Goal: Task Accomplishment & Management: Use online tool/utility

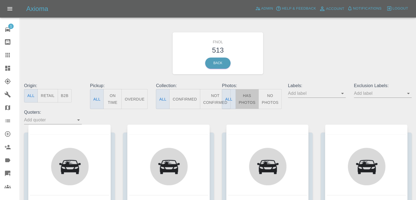
drag, startPoint x: 250, startPoint y: 97, endPoint x: 155, endPoint y: 2, distance: 133.5
click at [250, 97] on button "Has Photos" at bounding box center [247, 99] width 23 height 20
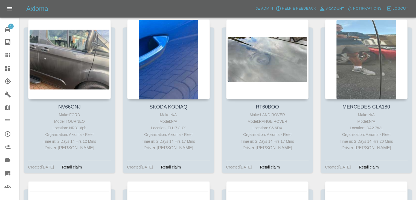
scroll to position [13394, 0]
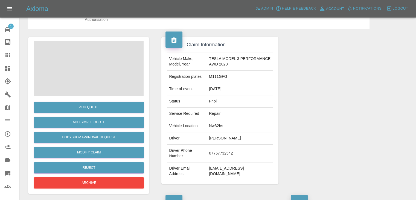
scroll to position [27, 0]
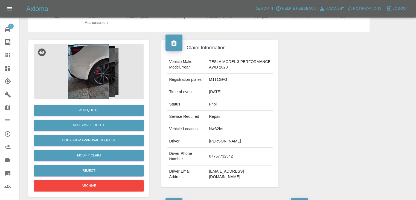
click at [84, 69] on img at bounding box center [89, 71] width 110 height 55
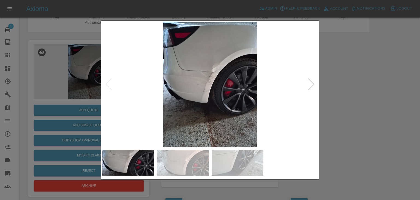
click at [314, 86] on div at bounding box center [311, 84] width 7 height 12
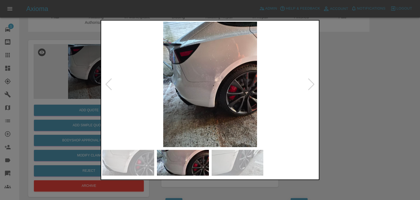
click at [314, 86] on div at bounding box center [311, 84] width 7 height 12
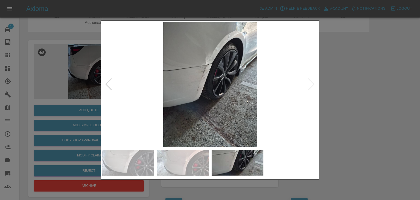
click at [314, 86] on img at bounding box center [210, 84] width 216 height 125
click at [349, 86] on div at bounding box center [210, 100] width 420 height 200
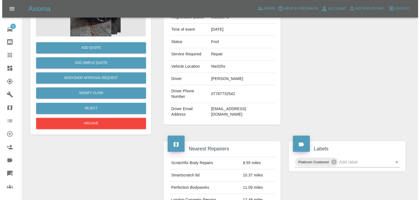
scroll to position [8, 0]
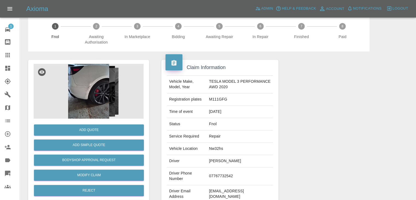
click at [85, 83] on img at bounding box center [89, 91] width 110 height 55
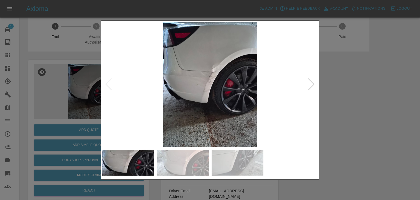
click at [312, 88] on div at bounding box center [311, 84] width 7 height 12
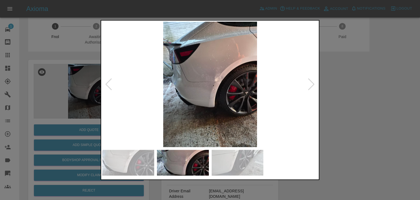
click at [347, 86] on div at bounding box center [210, 100] width 420 height 200
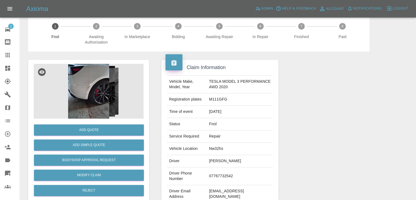
click at [92, 81] on img at bounding box center [89, 91] width 110 height 55
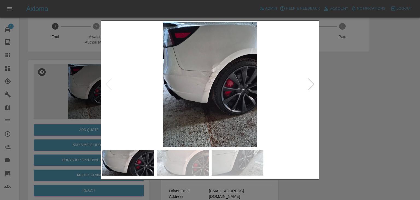
click at [311, 85] on div at bounding box center [311, 84] width 7 height 12
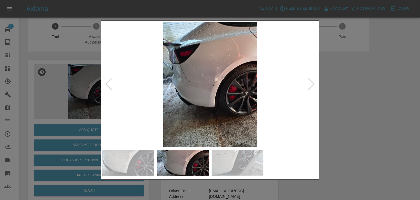
click at [311, 85] on div at bounding box center [311, 84] width 7 height 12
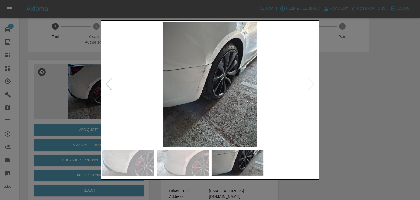
click at [311, 85] on img at bounding box center [210, 84] width 216 height 125
click at [334, 86] on div at bounding box center [210, 100] width 420 height 200
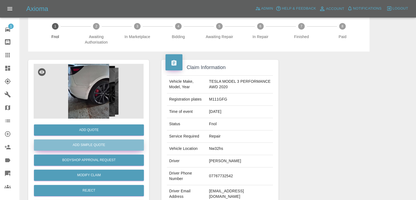
click at [89, 143] on button "Add Simple Quote" at bounding box center [89, 144] width 110 height 11
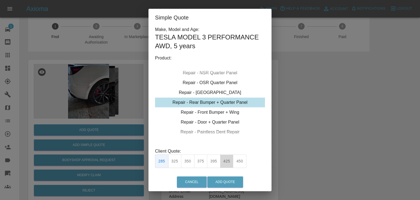
click at [225, 161] on button "425" at bounding box center [226, 160] width 13 height 13
type input "260"
click at [226, 182] on button "Add Quote" at bounding box center [225, 181] width 36 height 11
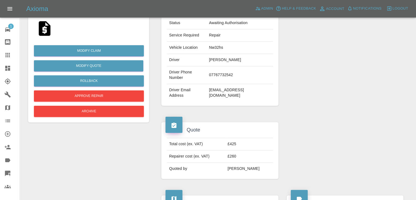
scroll to position [164, 0]
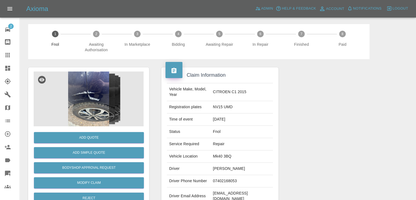
click at [95, 92] on img at bounding box center [89, 98] width 110 height 55
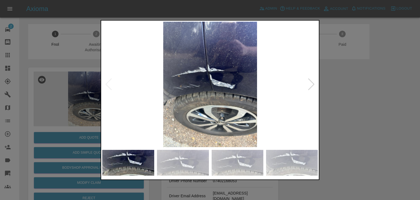
click at [312, 86] on div at bounding box center [311, 84] width 7 height 12
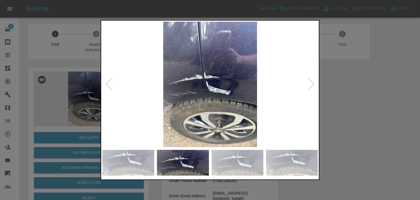
click at [312, 86] on div at bounding box center [311, 84] width 7 height 12
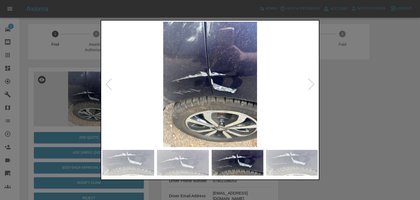
click at [311, 84] on div at bounding box center [311, 84] width 7 height 12
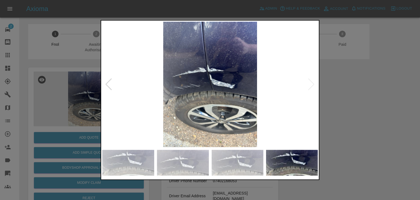
click at [311, 84] on img at bounding box center [210, 84] width 216 height 125
click at [348, 94] on div at bounding box center [210, 100] width 420 height 200
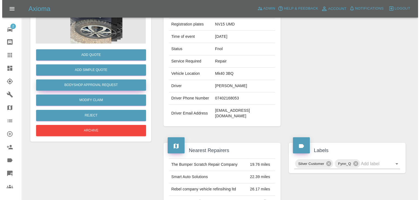
scroll to position [40, 0]
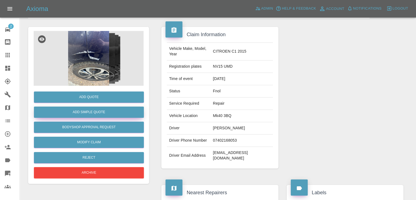
click at [97, 117] on button "Add Simple Quote" at bounding box center [89, 111] width 110 height 11
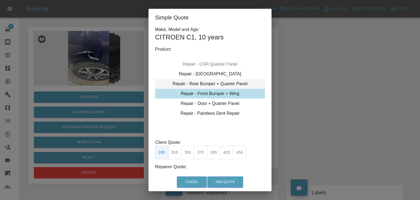
click at [225, 83] on div "Repair - Rear Bumper + Quarter Panel" at bounding box center [210, 84] width 110 height 10
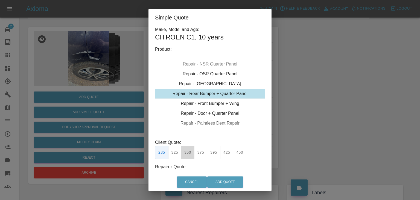
drag, startPoint x: 184, startPoint y: 152, endPoint x: 195, endPoint y: 157, distance: 11.8
click at [184, 152] on button "350" at bounding box center [187, 152] width 13 height 13
type input "210"
click at [222, 184] on button "Add Quote" at bounding box center [225, 181] width 36 height 11
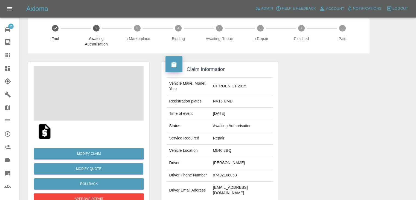
scroll to position [0, 0]
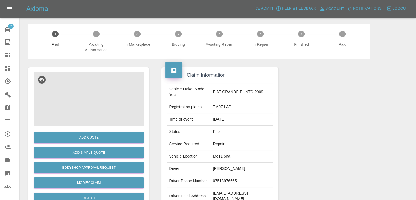
click at [85, 111] on img at bounding box center [89, 98] width 110 height 55
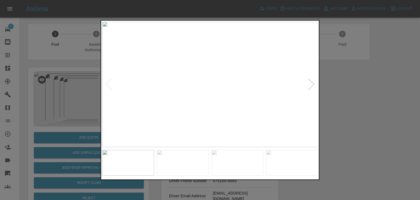
click at [310, 86] on div at bounding box center [311, 84] width 7 height 12
click at [356, 93] on div at bounding box center [210, 100] width 420 height 200
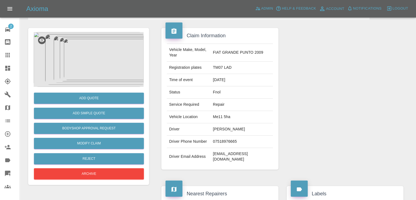
scroll to position [109, 0]
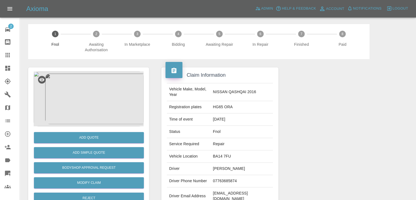
click at [92, 96] on img at bounding box center [89, 98] width 110 height 55
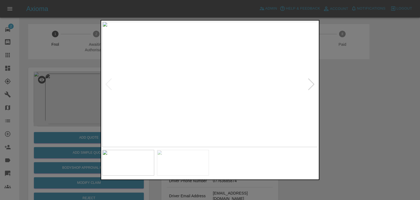
click at [312, 83] on div at bounding box center [311, 84] width 7 height 12
click at [312, 83] on img at bounding box center [210, 84] width 216 height 125
click at [342, 83] on div at bounding box center [210, 100] width 420 height 200
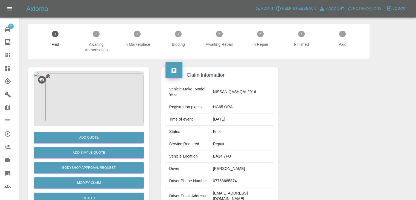
click at [88, 96] on img at bounding box center [89, 98] width 110 height 55
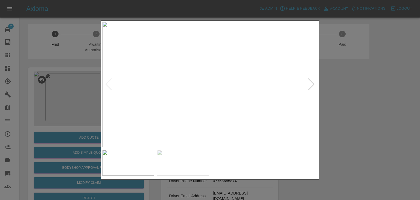
click at [354, 97] on div at bounding box center [210, 100] width 420 height 200
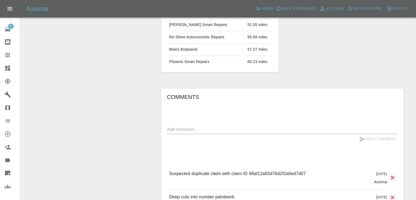
scroll to position [328, 0]
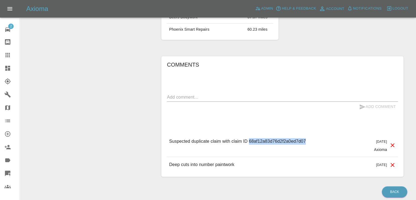
drag, startPoint x: 249, startPoint y: 130, endPoint x: 313, endPoint y: 132, distance: 64.1
click at [313, 134] on div "Suspected duplicate claim with claim ID 68af12a83d76d2f2a0ed7d07 3 days ago Axi…" at bounding box center [282, 145] width 231 height 23
copy p "68af12a83d76d2f2a0ed7d07"
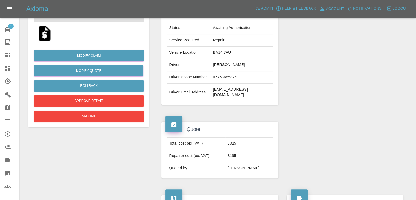
scroll to position [102, 0]
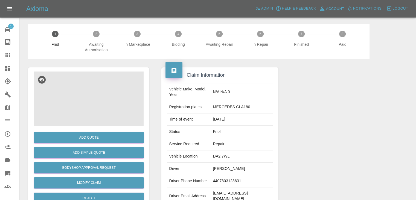
click at [94, 89] on img at bounding box center [89, 98] width 110 height 55
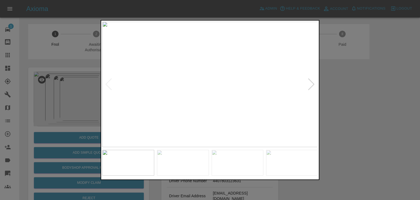
click at [312, 85] on div at bounding box center [311, 84] width 7 height 12
click at [313, 85] on div at bounding box center [311, 84] width 7 height 12
click at [313, 85] on img at bounding box center [210, 84] width 216 height 125
click at [314, 85] on img at bounding box center [210, 84] width 216 height 125
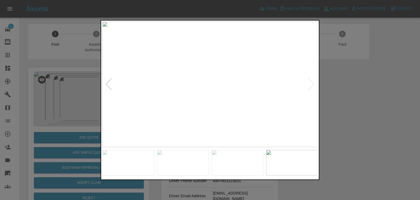
drag, startPoint x: 348, startPoint y: 89, endPoint x: 271, endPoint y: 92, distance: 77.5
click at [348, 89] on div at bounding box center [210, 100] width 420 height 200
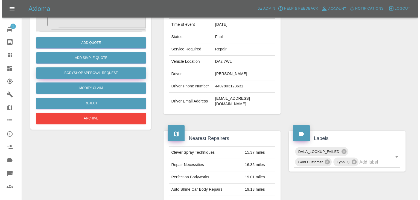
scroll to position [55, 0]
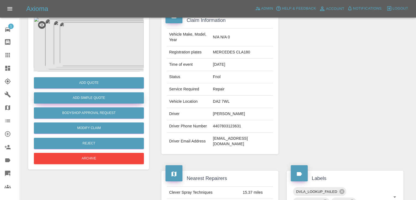
click at [96, 99] on button "Add Simple Quote" at bounding box center [89, 97] width 110 height 11
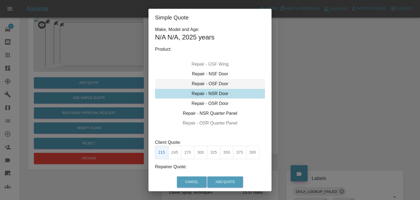
click at [218, 84] on div "Repair - OSF Door" at bounding box center [210, 84] width 110 height 10
click at [188, 154] on button "275" at bounding box center [187, 152] width 13 height 13
type input "185"
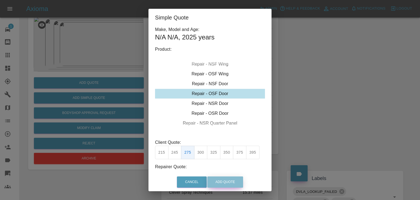
click at [222, 180] on button "Add Quote" at bounding box center [225, 181] width 36 height 11
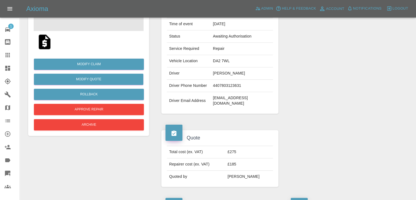
scroll to position [75, 0]
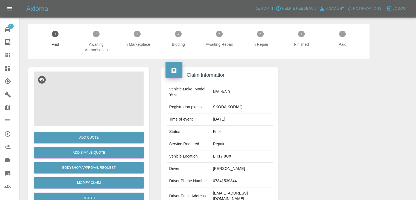
click at [94, 102] on img at bounding box center [89, 98] width 110 height 55
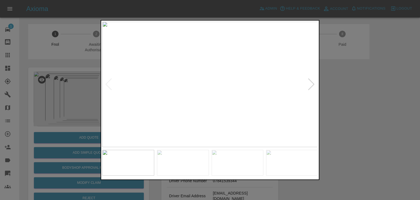
click at [313, 85] on div at bounding box center [311, 84] width 7 height 12
click at [311, 85] on div at bounding box center [311, 84] width 7 height 12
click at [311, 85] on img at bounding box center [210, 84] width 216 height 125
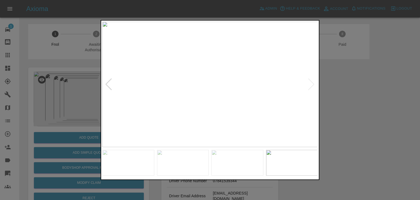
click at [335, 104] on div at bounding box center [210, 100] width 420 height 200
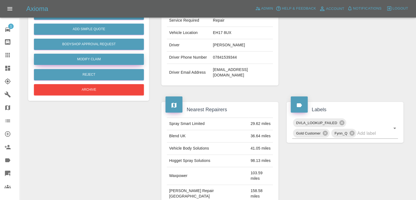
scroll to position [82, 0]
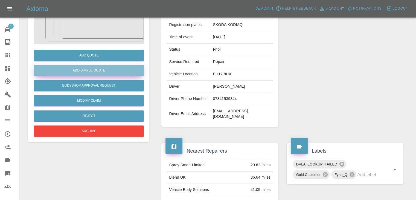
click at [99, 76] on button "Add Simple Quote" at bounding box center [89, 70] width 110 height 11
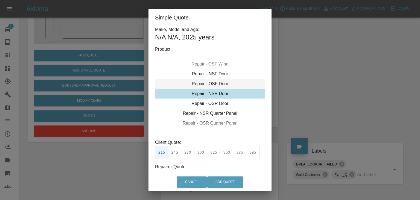
click at [206, 82] on div "Repair - OSF Door" at bounding box center [210, 84] width 110 height 10
click at [177, 152] on button "245" at bounding box center [174, 152] width 13 height 13
type input "160"
click at [221, 180] on button "Add Quote" at bounding box center [225, 181] width 36 height 11
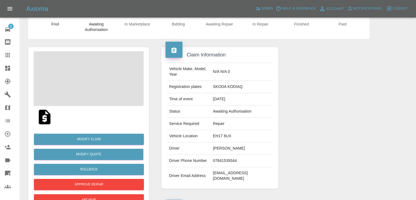
scroll to position [0, 0]
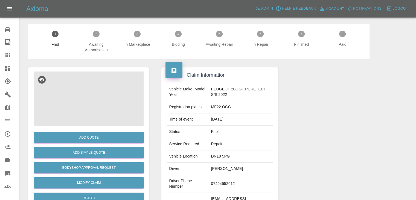
click at [86, 99] on img at bounding box center [89, 98] width 110 height 55
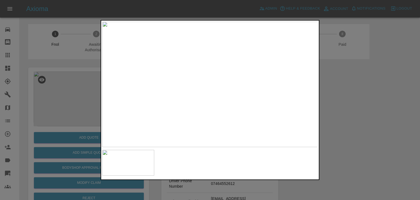
click at [228, 93] on img at bounding box center [210, 84] width 216 height 125
click at [228, 93] on img at bounding box center [158, 58] width 648 height 376
click at [337, 108] on div at bounding box center [210, 100] width 420 height 200
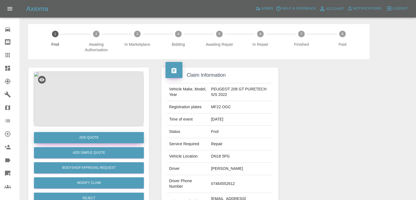
click at [92, 135] on button "Add Quote" at bounding box center [89, 137] width 110 height 11
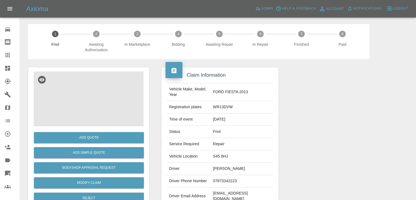
click at [97, 81] on img at bounding box center [89, 98] width 110 height 55
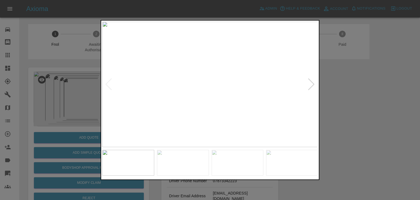
click at [312, 84] on div at bounding box center [311, 84] width 7 height 12
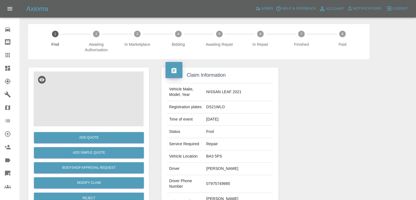
click at [94, 83] on img at bounding box center [89, 98] width 110 height 55
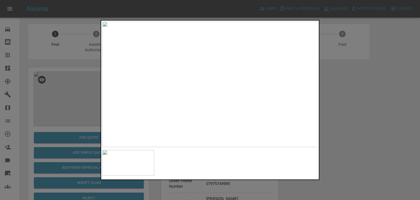
click at [208, 86] on img at bounding box center [210, 84] width 216 height 125
click at [208, 86] on img at bounding box center [217, 79] width 648 height 376
click at [337, 91] on div at bounding box center [210, 100] width 420 height 200
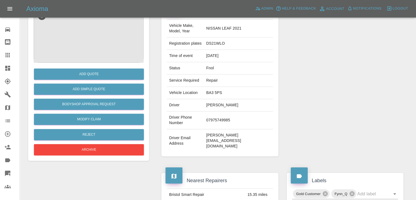
scroll to position [13, 0]
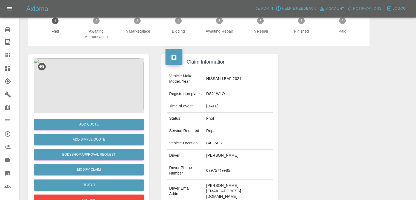
click at [86, 76] on img at bounding box center [89, 85] width 110 height 55
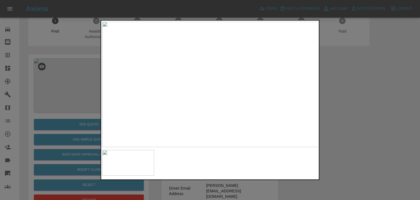
click at [340, 82] on div at bounding box center [210, 100] width 420 height 200
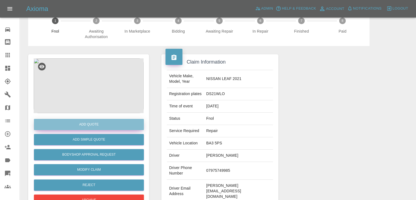
click at [95, 121] on button "Add Quote" at bounding box center [89, 124] width 110 height 11
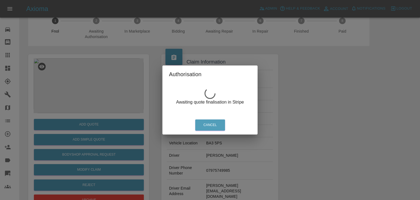
click at [338, 61] on div "Authorisation Awaiting quote finalisation in Stripe Cancel" at bounding box center [210, 100] width 420 height 200
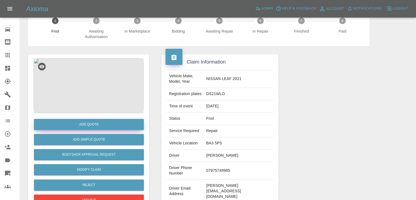
click at [109, 123] on button "Add Quote" at bounding box center [89, 124] width 110 height 11
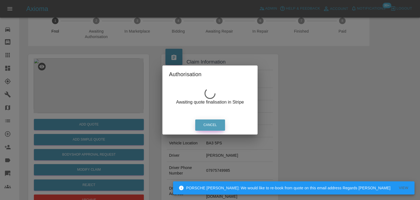
click at [216, 121] on button "Cancel" at bounding box center [210, 124] width 30 height 11
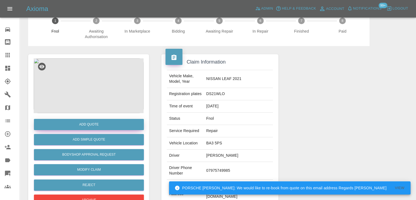
click at [109, 126] on button "Add Quote" at bounding box center [89, 124] width 110 height 11
